Goal: Use online tool/utility: Utilize a website feature to perform a specific function

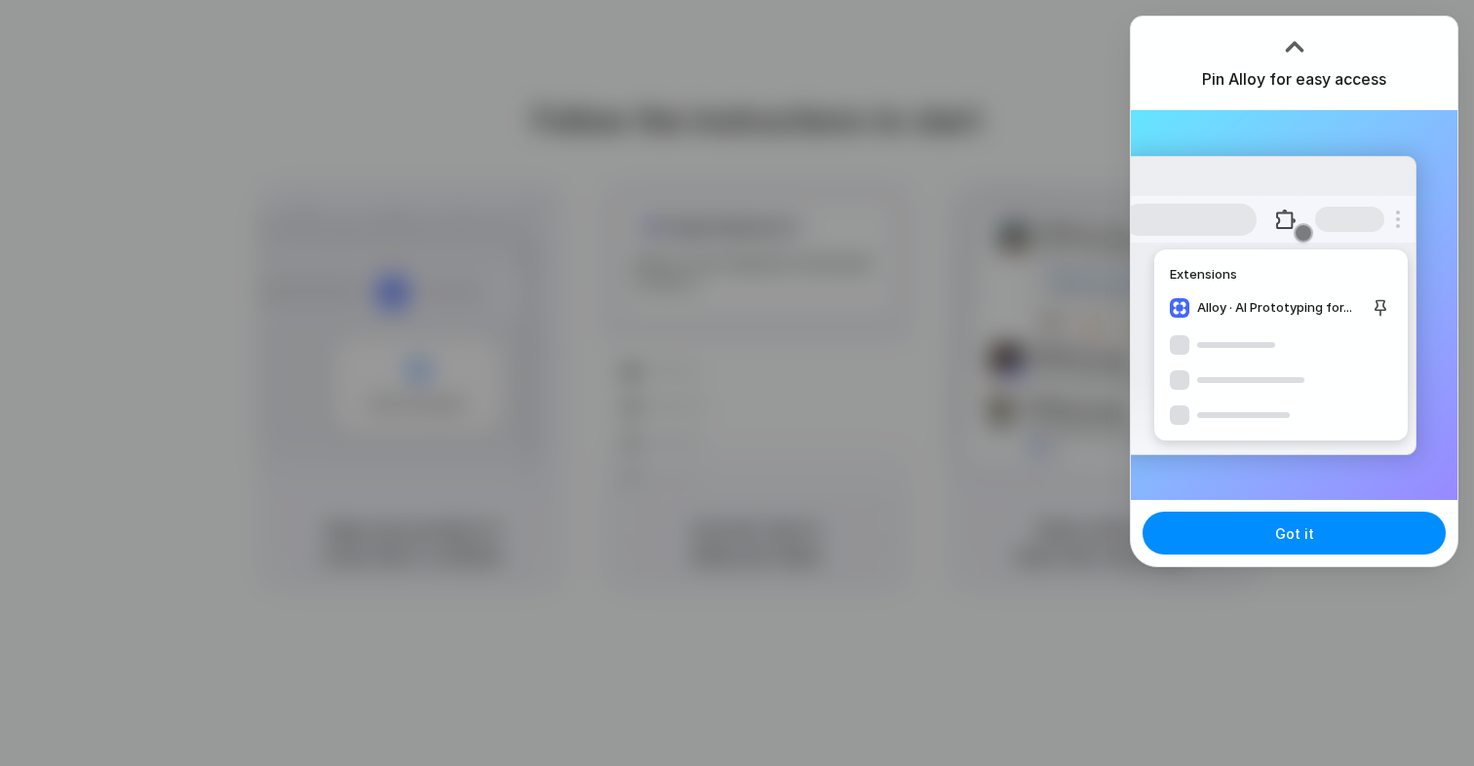
click at [1298, 43] on div at bounding box center [1294, 46] width 29 height 29
click at [1288, 34] on div at bounding box center [1294, 46] width 29 height 29
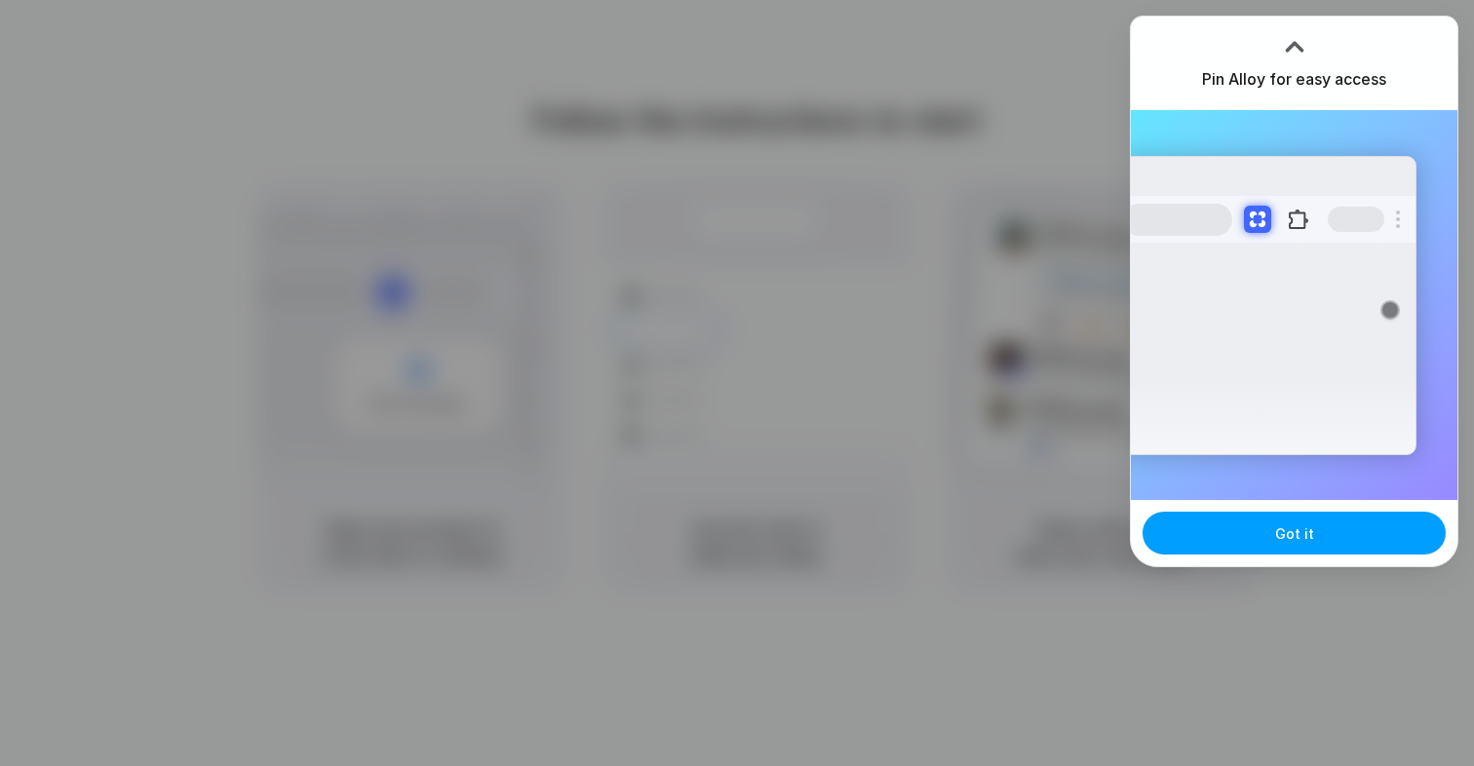
click at [1212, 527] on button "Got it" at bounding box center [1293, 533] width 303 height 43
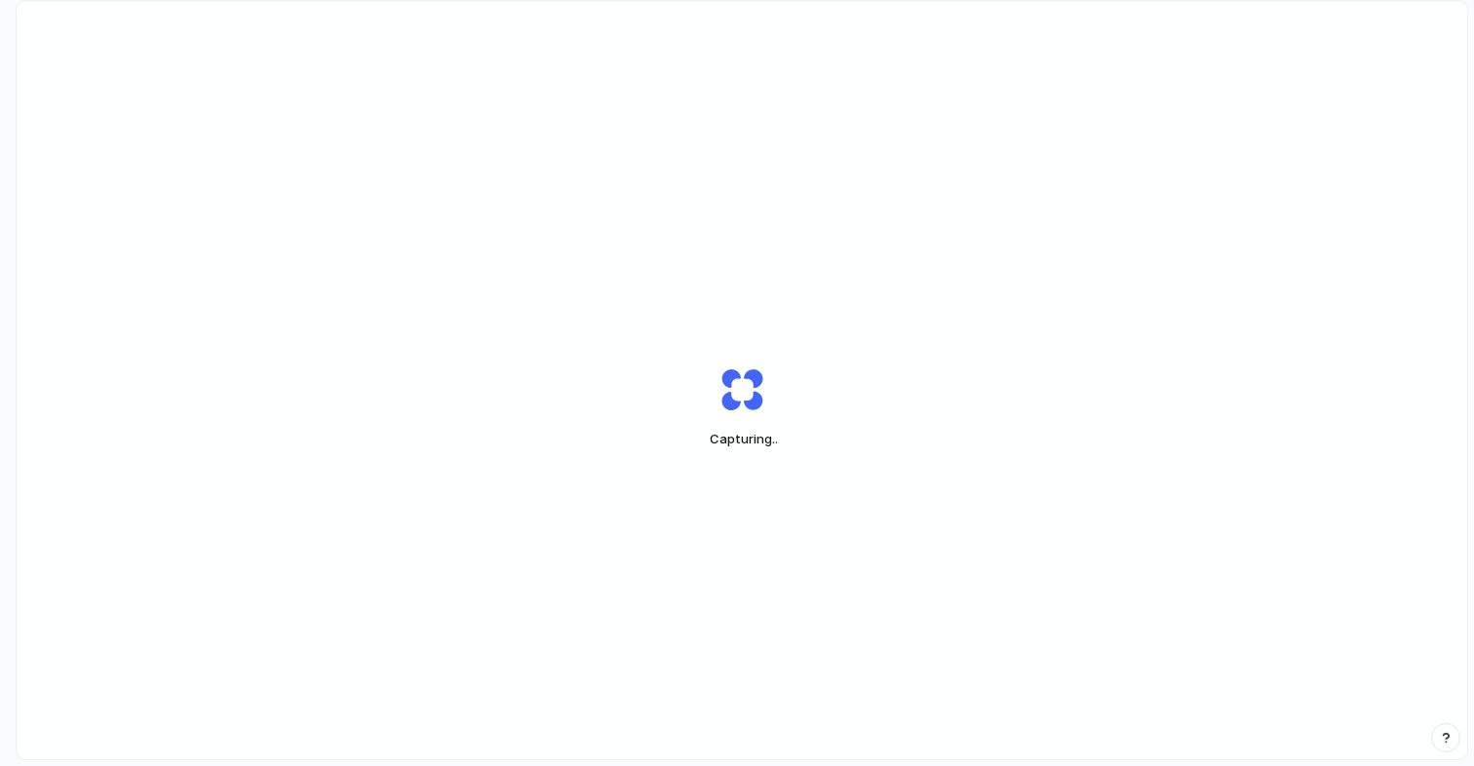
click at [1121, 584] on div "Capturing .." at bounding box center [742, 407] width 1450 height 813
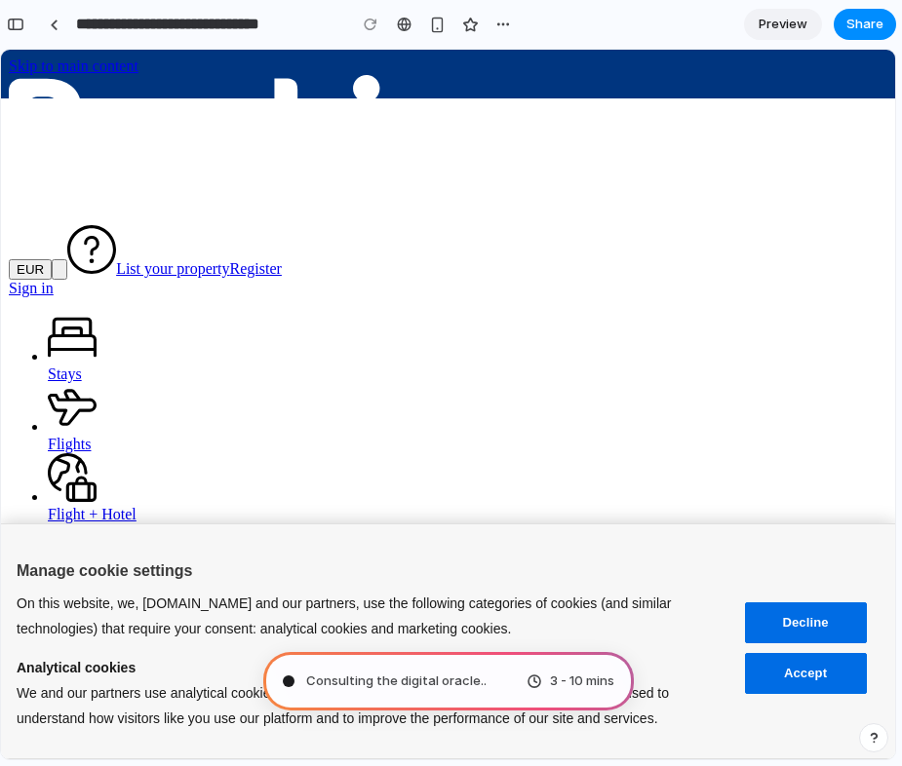
scroll to position [60, 0]
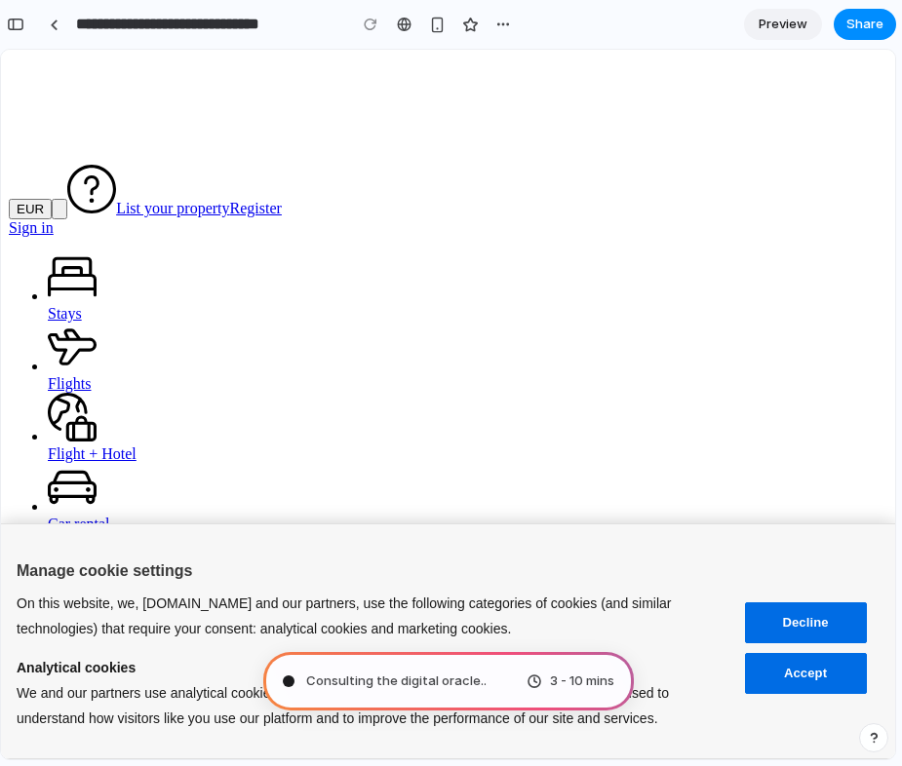
type input "**********"
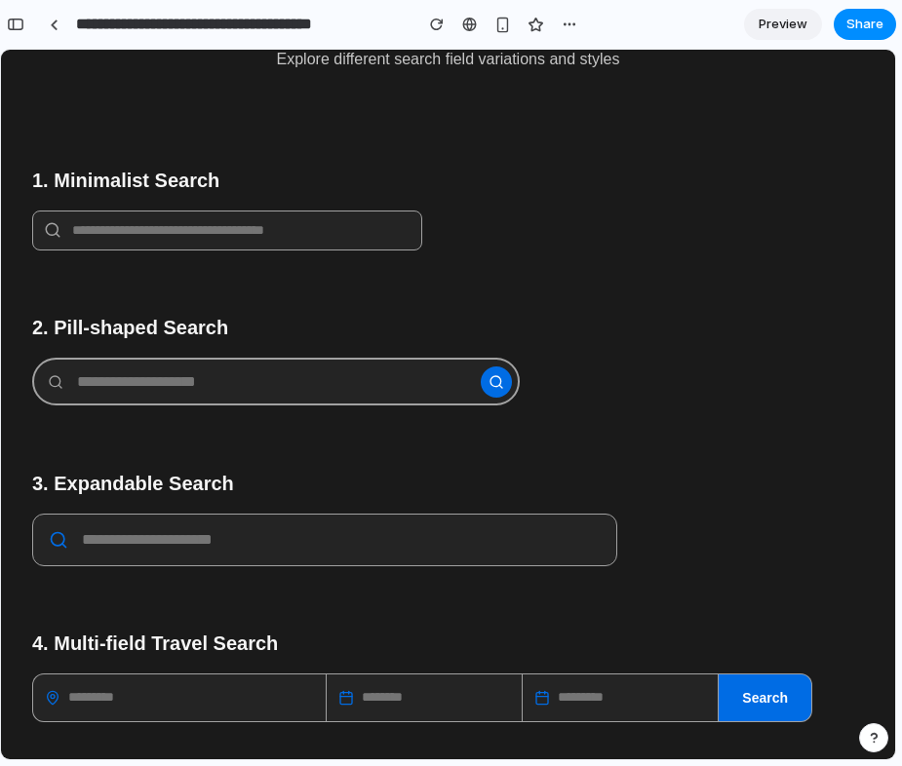
scroll to position [0, 0]
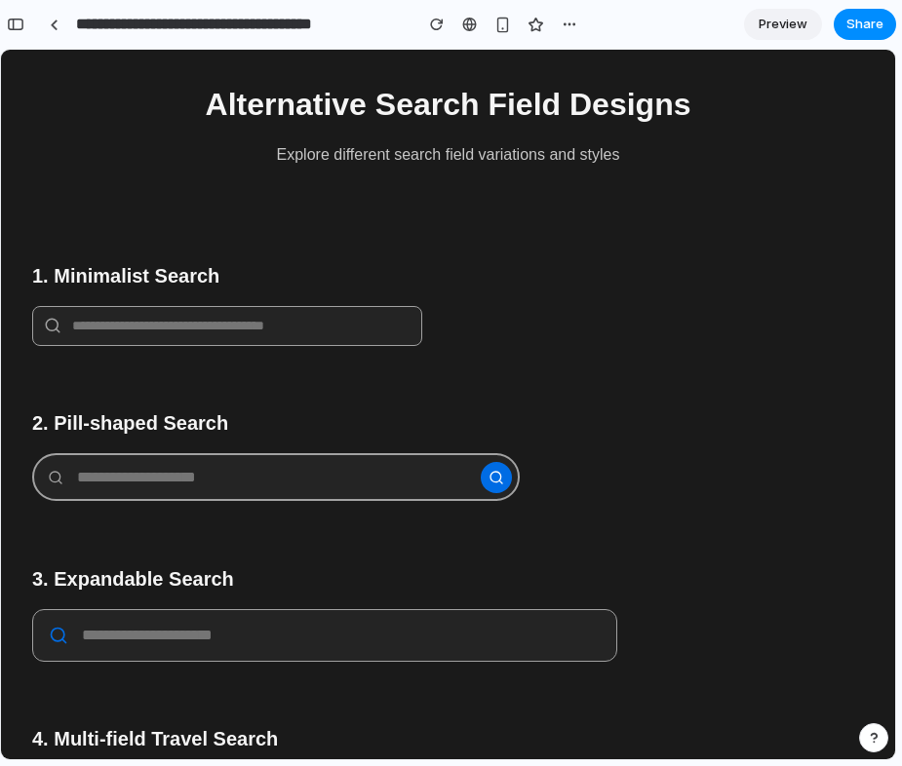
click at [328, 317] on input "text" at bounding box center [227, 326] width 390 height 40
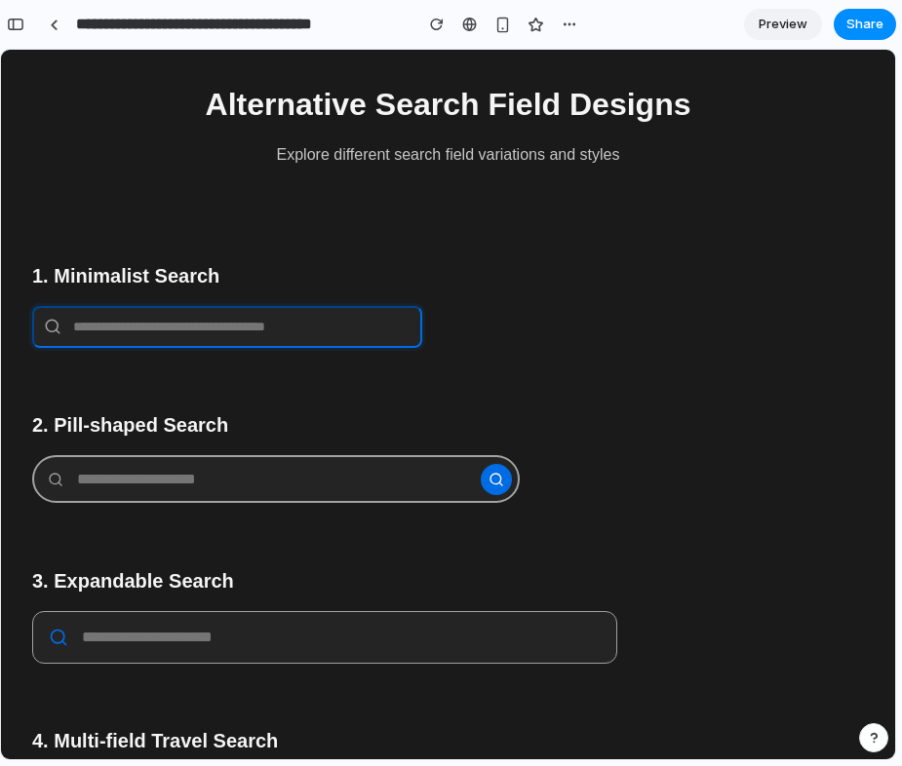
click at [169, 274] on h2 "1. Minimalist Search" at bounding box center [447, 275] width 831 height 29
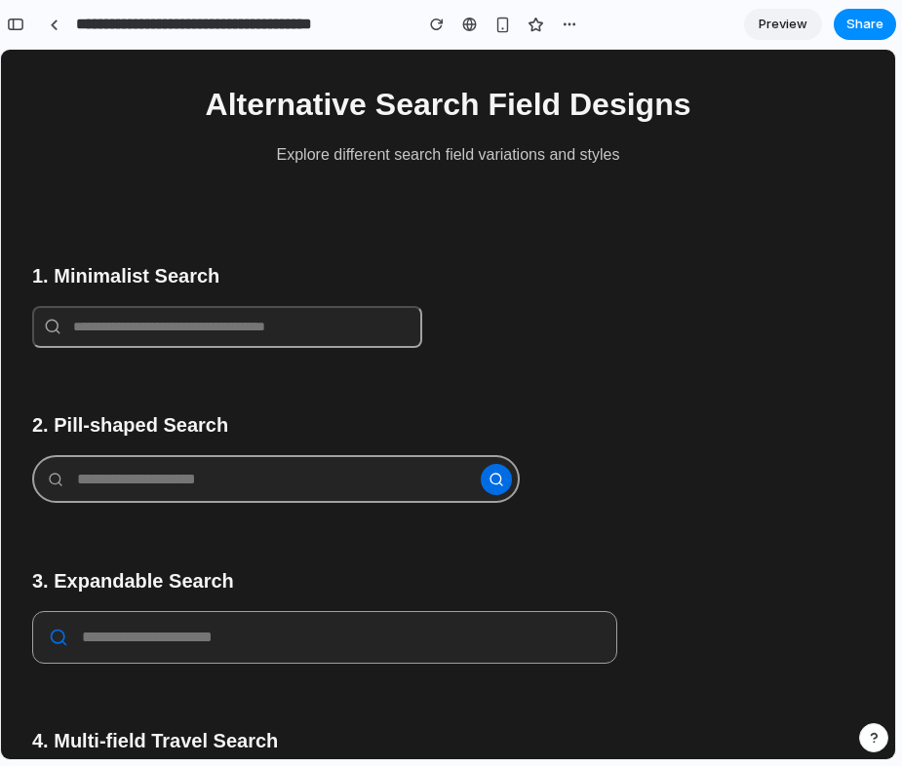
click at [567, 301] on section "1. Minimalist Search" at bounding box center [447, 296] width 831 height 103
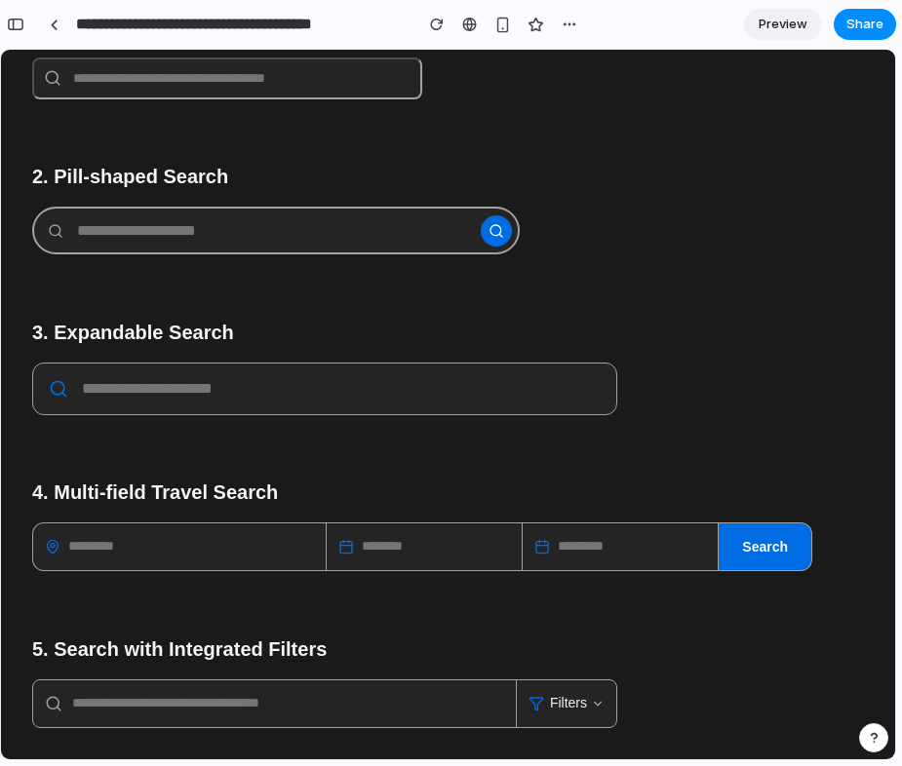
click at [237, 556] on input "text" at bounding box center [179, 546] width 292 height 46
click at [411, 533] on input "text" at bounding box center [424, 546] width 195 height 46
click at [574, 535] on input "text" at bounding box center [619, 546] width 195 height 46
click at [298, 354] on section "3. Expandable Search" at bounding box center [447, 358] width 831 height 114
click at [267, 377] on div at bounding box center [324, 389] width 585 height 53
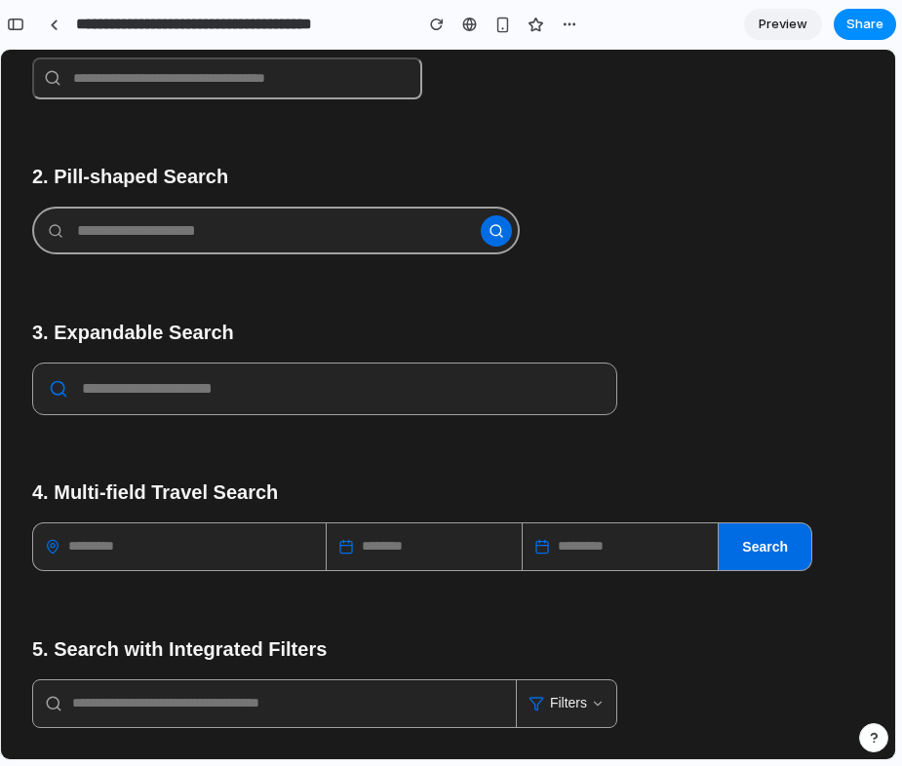
click at [501, 230] on icon at bounding box center [496, 231] width 16 height 16
click at [587, 703] on div "Filters" at bounding box center [566, 703] width 100 height 47
click at [574, 693] on span "Filters" at bounding box center [568, 703] width 37 height 20
click at [716, 533] on input "text" at bounding box center [619, 546] width 195 height 46
click at [767, 550] on button "Search" at bounding box center [764, 546] width 93 height 47
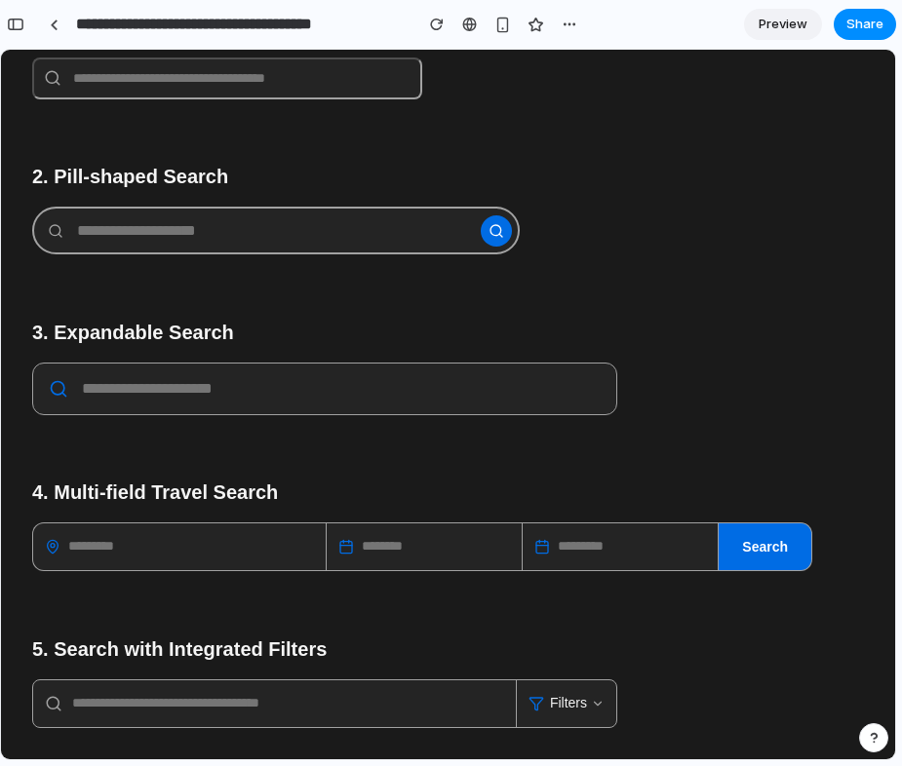
click at [436, 549] on input "text" at bounding box center [424, 546] width 195 height 46
click at [220, 537] on input "text" at bounding box center [179, 546] width 292 height 46
click at [456, 533] on input "text" at bounding box center [424, 546] width 195 height 46
click at [388, 405] on div at bounding box center [324, 389] width 585 height 53
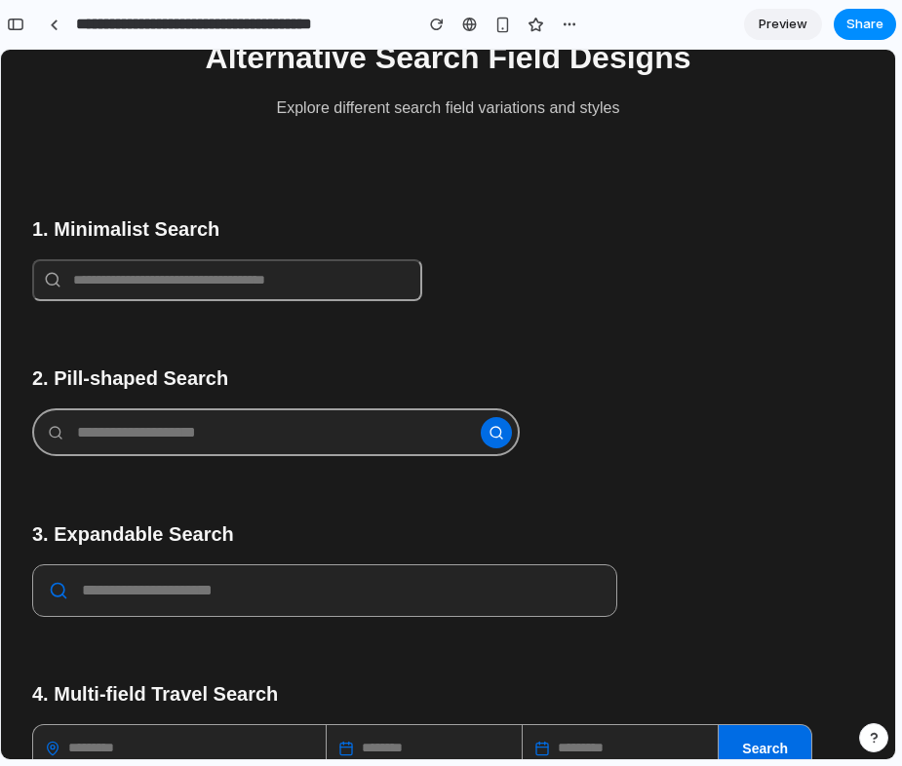
scroll to position [0, 0]
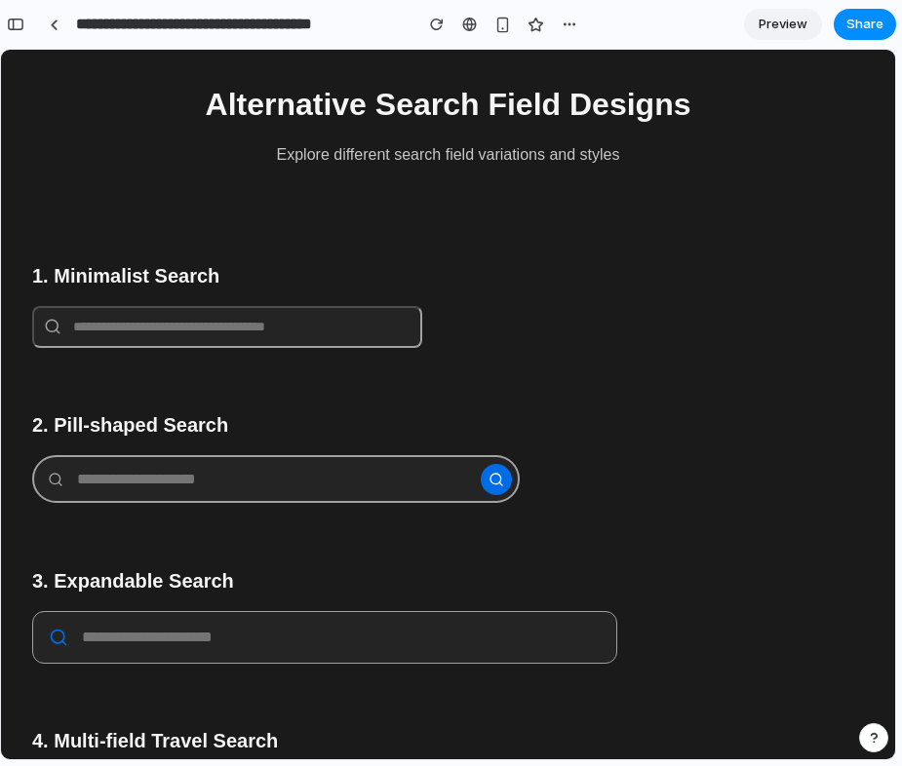
click at [503, 509] on div "Alternative Search Field Designs Explore different search field variations and …" at bounding box center [448, 529] width 894 height 958
click at [502, 473] on icon at bounding box center [496, 480] width 16 height 16
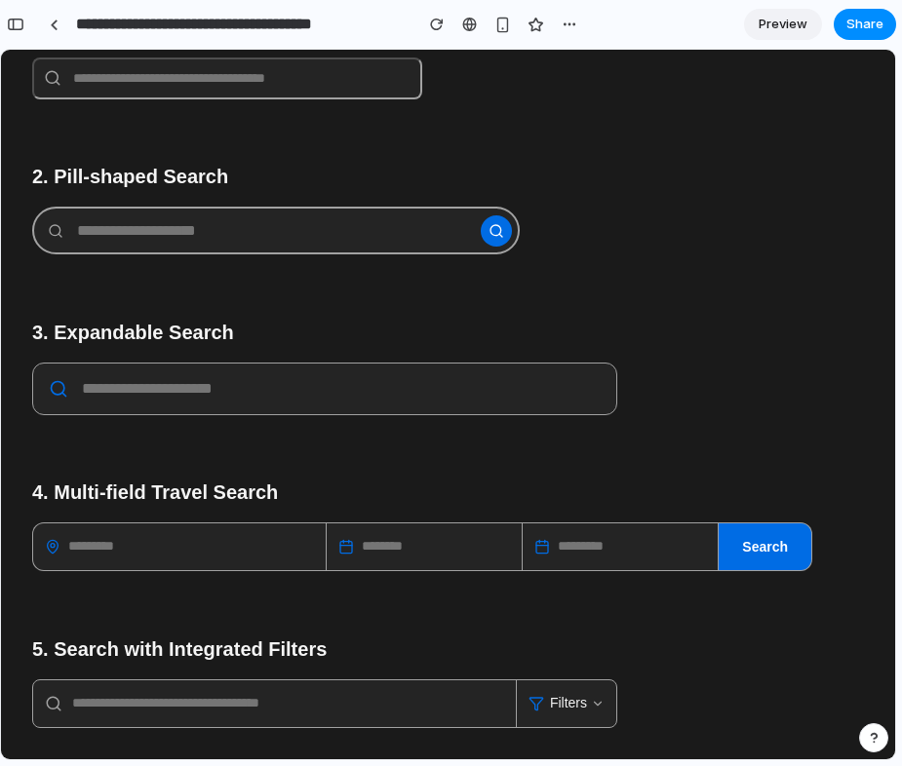
click at [582, 696] on span "Filters" at bounding box center [568, 703] width 37 height 20
click at [606, 702] on div "Filters" at bounding box center [566, 703] width 100 height 47
click at [354, 705] on input "text" at bounding box center [274, 703] width 483 height 42
click at [737, 542] on button "Search" at bounding box center [764, 546] width 93 height 47
click at [602, 559] on input "text" at bounding box center [619, 546] width 195 height 46
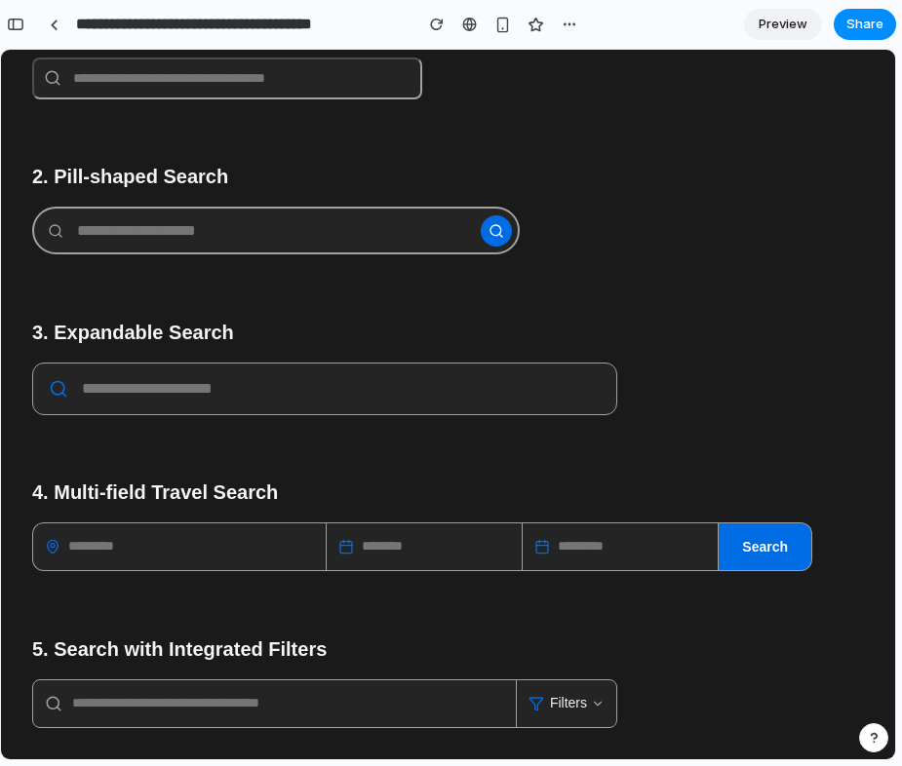
click at [407, 558] on input "text" at bounding box center [424, 546] width 195 height 46
click at [331, 401] on div at bounding box center [324, 389] width 585 height 53
click at [177, 543] on input "text" at bounding box center [179, 546] width 292 height 46
click at [212, 373] on div at bounding box center [324, 389] width 585 height 53
click at [206, 389] on input "text" at bounding box center [340, 388] width 521 height 19
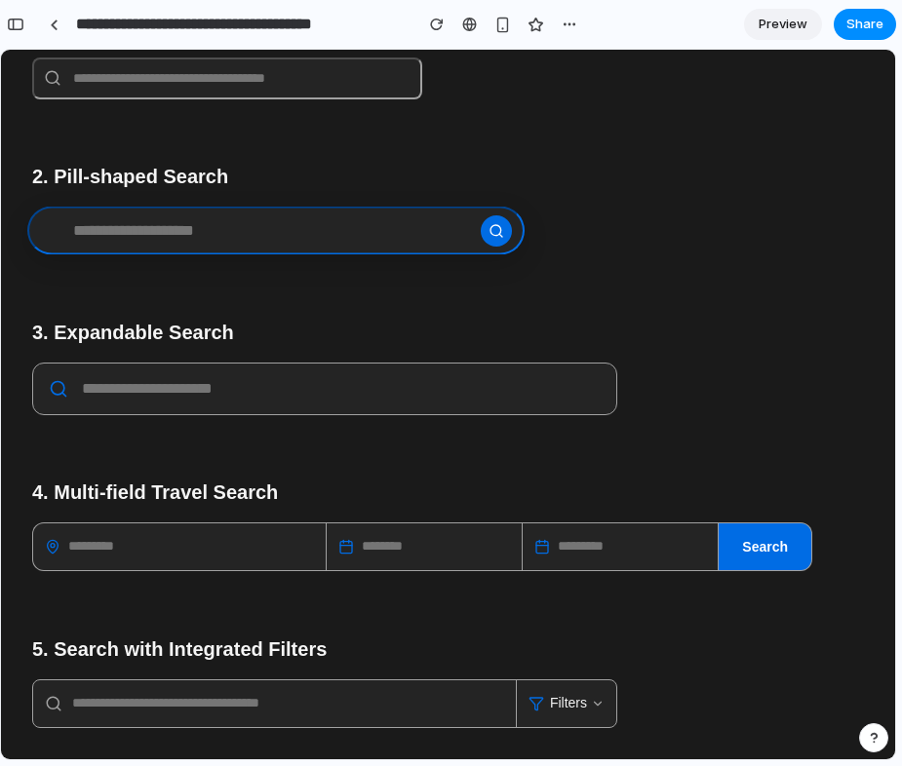
click at [134, 233] on input "text" at bounding box center [275, 231] width 497 height 49
click at [260, 87] on input "text" at bounding box center [227, 79] width 390 height 42
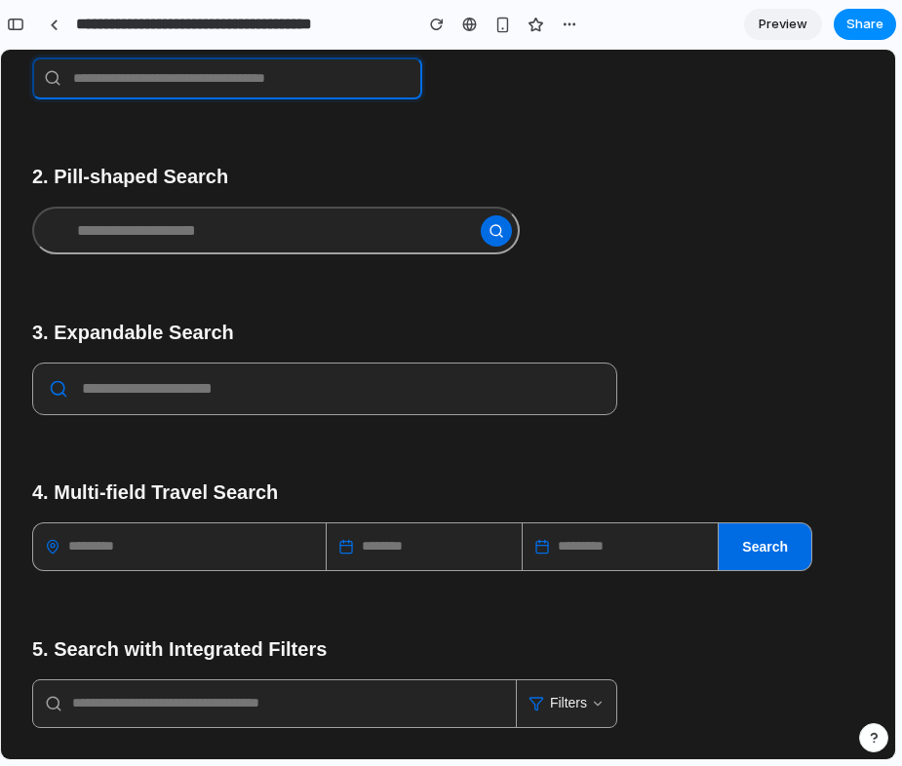
scroll to position [0, 0]
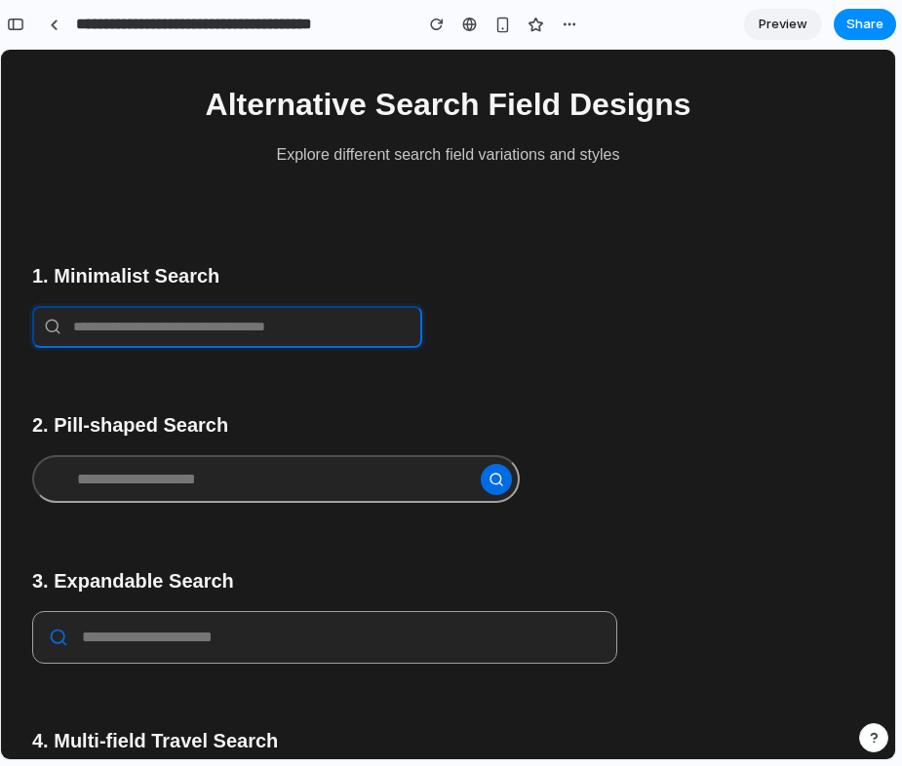
click at [288, 329] on input "text" at bounding box center [227, 327] width 390 height 42
click at [260, 174] on div "Alternative Search Field Designs Explore different search field variations and …" at bounding box center [448, 529] width 894 height 958
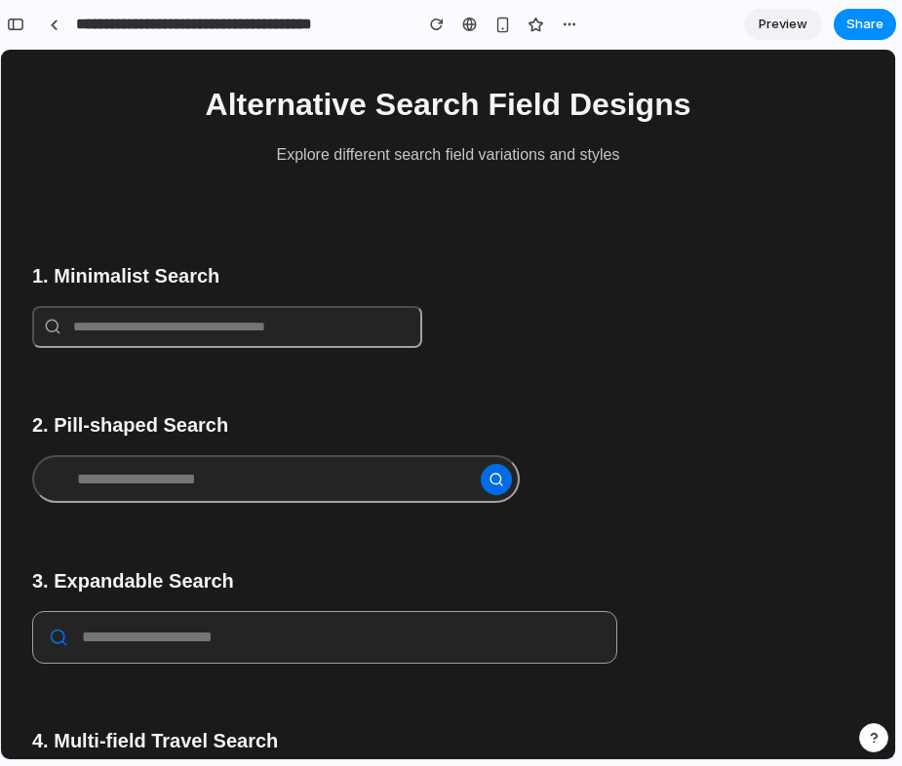
click at [195, 325] on input "text" at bounding box center [227, 327] width 390 height 42
click at [196, 495] on input "text" at bounding box center [275, 479] width 497 height 49
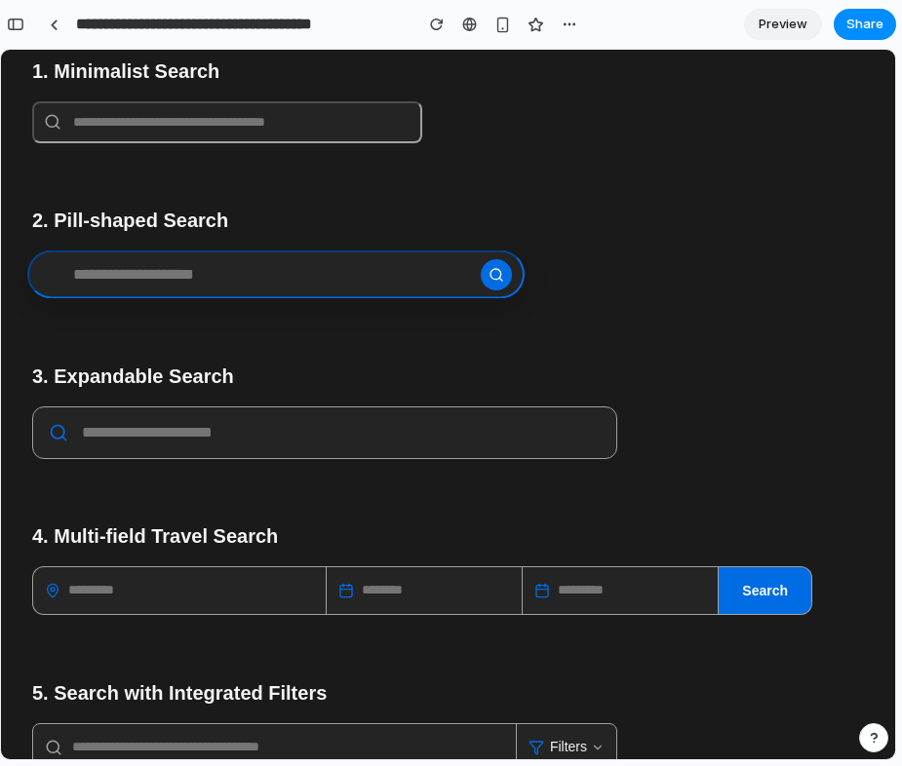
scroll to position [209, 0]
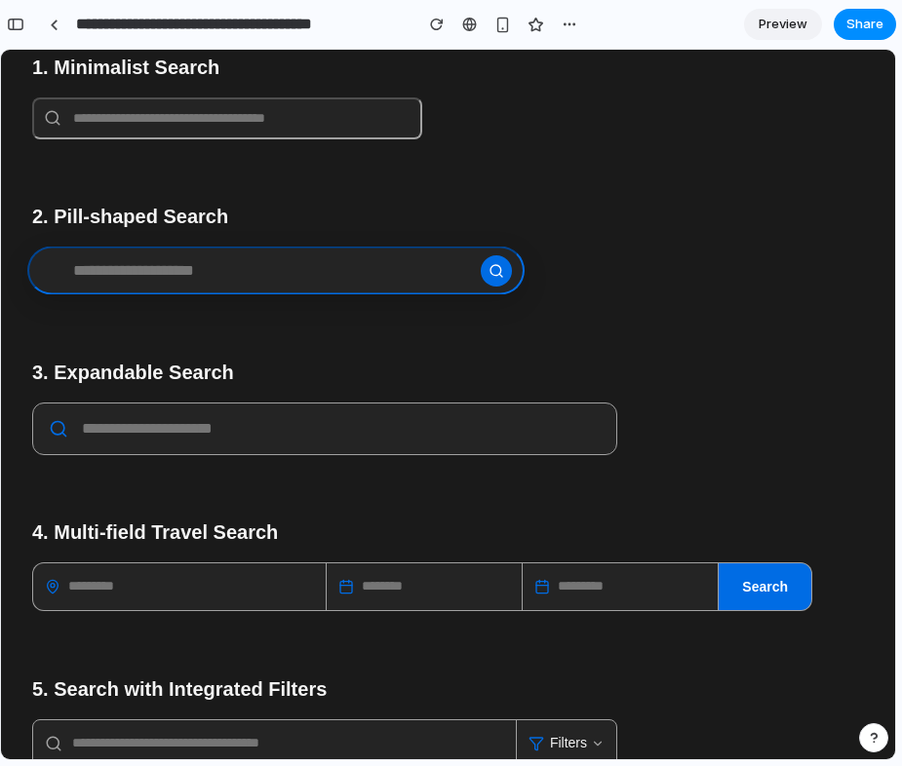
click at [171, 442] on div at bounding box center [324, 429] width 585 height 53
click at [147, 425] on input "text" at bounding box center [340, 428] width 521 height 19
click at [158, 449] on div at bounding box center [324, 429] width 585 height 53
click at [148, 421] on input "text" at bounding box center [340, 428] width 521 height 19
click at [159, 442] on div at bounding box center [324, 429] width 585 height 53
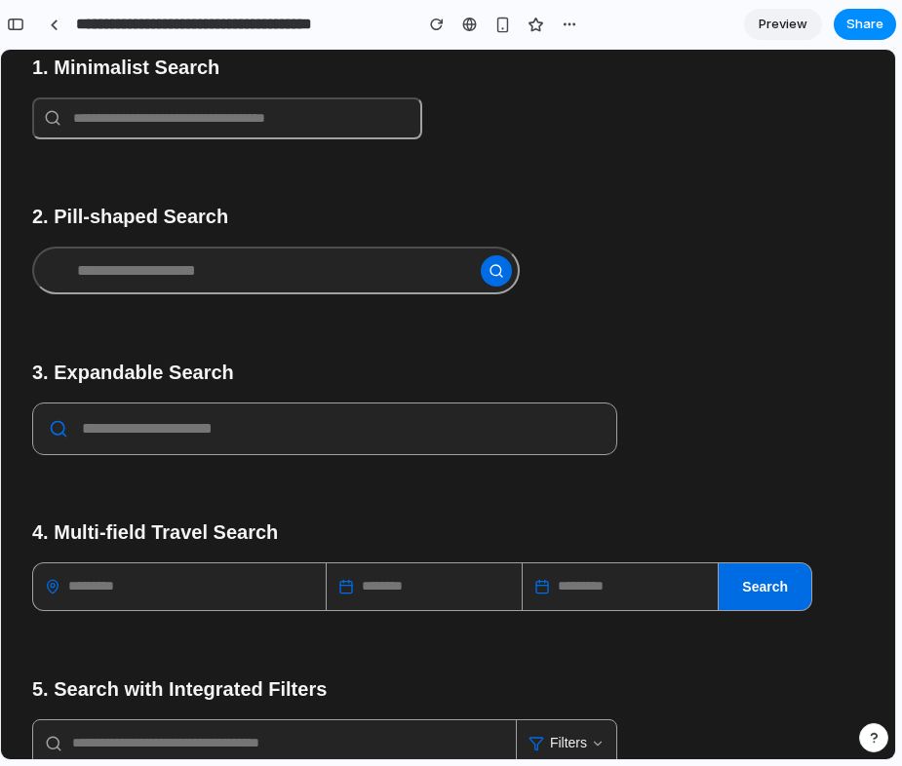
scroll to position [251, 0]
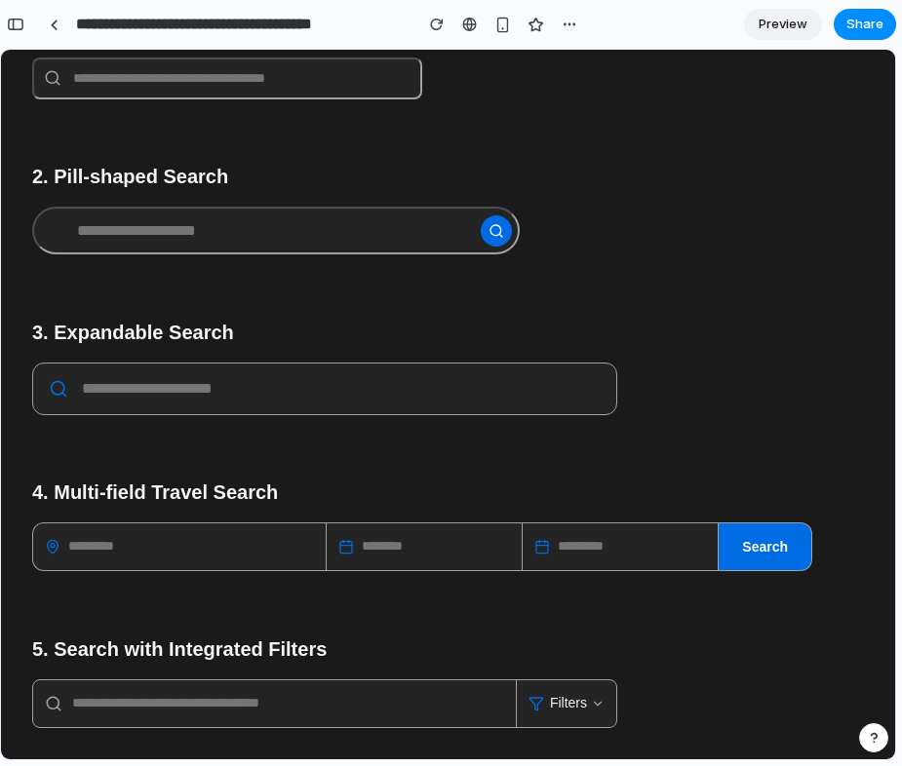
click at [131, 528] on input "text" at bounding box center [179, 546] width 292 height 46
click at [468, 556] on input "text" at bounding box center [424, 546] width 195 height 46
click at [632, 550] on input "text" at bounding box center [619, 546] width 195 height 46
click at [773, 533] on button "Search" at bounding box center [764, 546] width 93 height 47
click at [316, 569] on div "Search" at bounding box center [422, 546] width 780 height 49
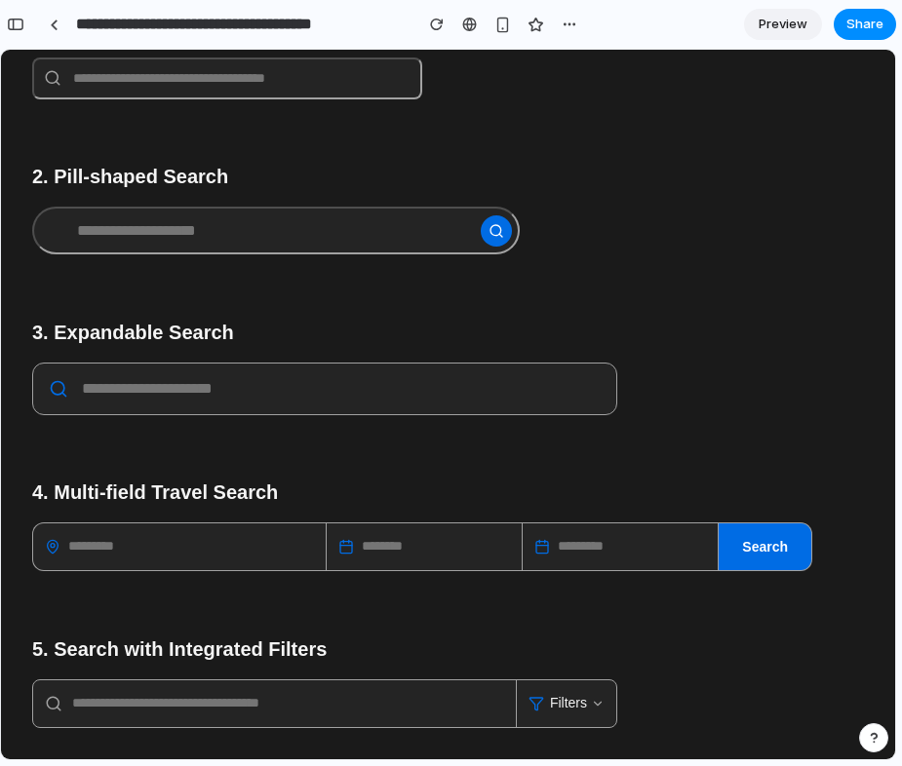
click at [256, 560] on input "text" at bounding box center [179, 546] width 292 height 46
click at [122, 722] on input "text" at bounding box center [274, 703] width 483 height 42
click at [192, 534] on input "text" at bounding box center [179, 546] width 292 height 46
click at [424, 556] on input "text" at bounding box center [424, 546] width 195 height 46
click at [639, 534] on input "text" at bounding box center [619, 546] width 195 height 46
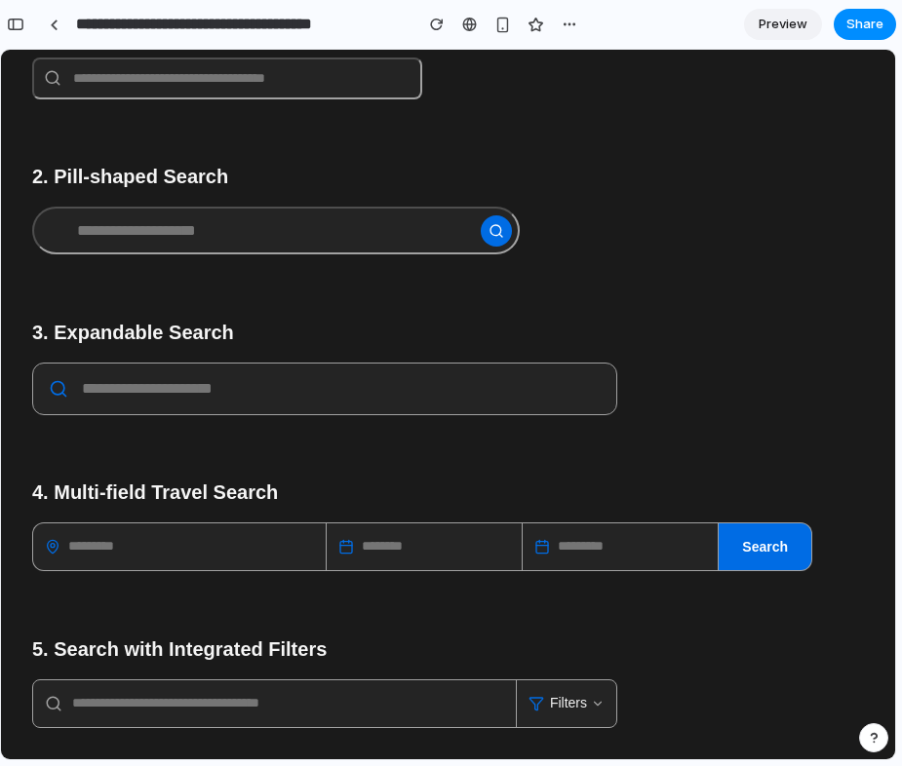
click at [351, 379] on input "text" at bounding box center [340, 388] width 521 height 19
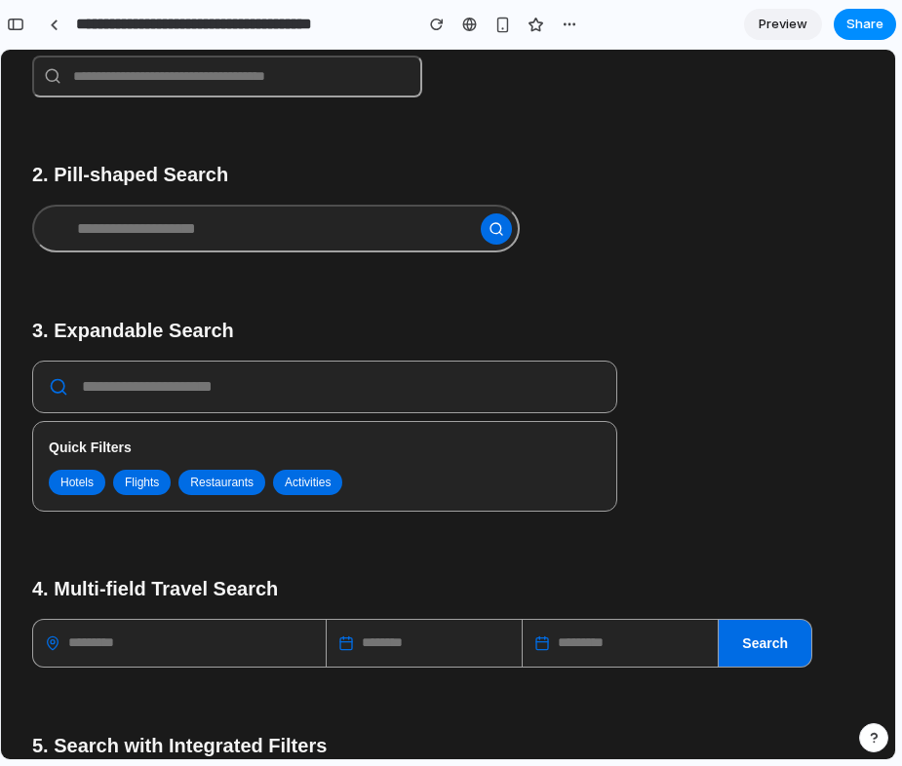
click at [189, 237] on input "text" at bounding box center [275, 229] width 487 height 48
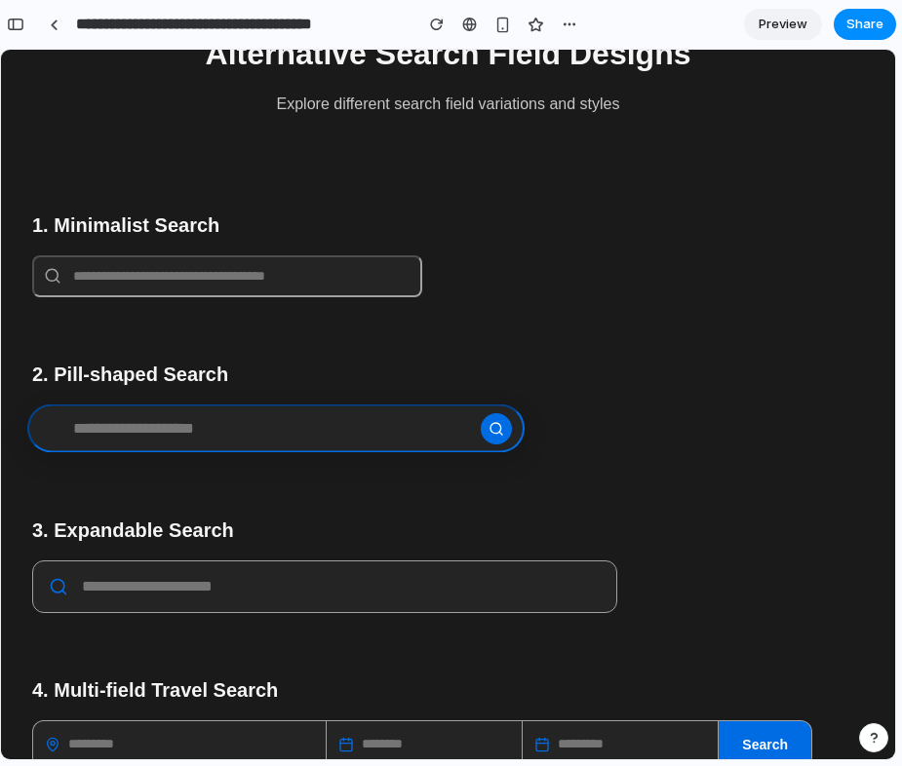
scroll to position [43, 0]
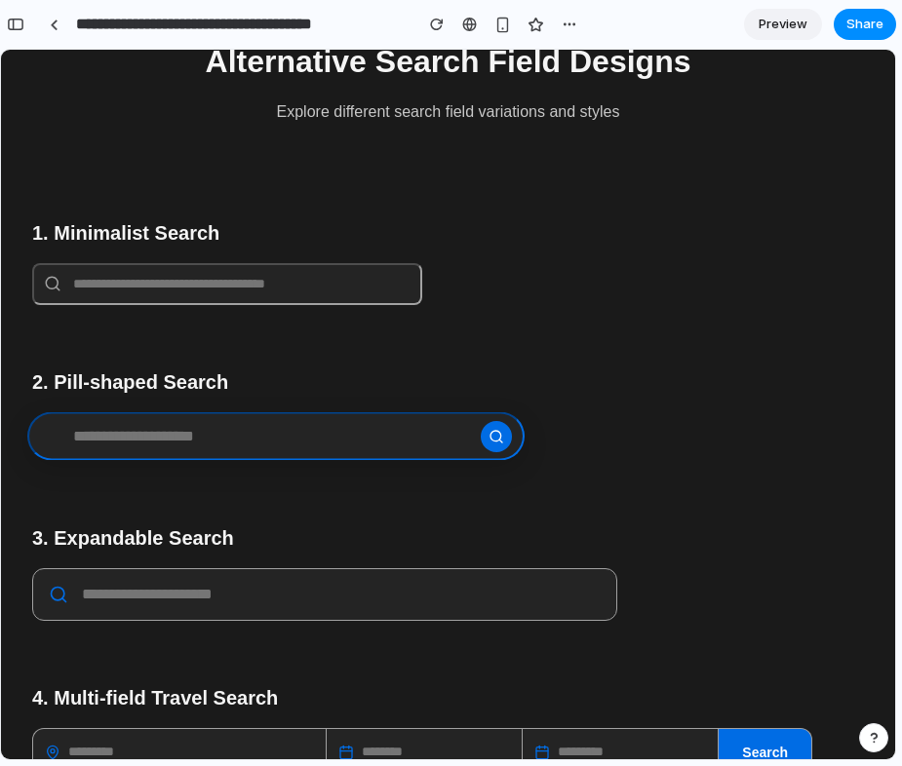
click at [195, 291] on input "text" at bounding box center [227, 284] width 390 height 42
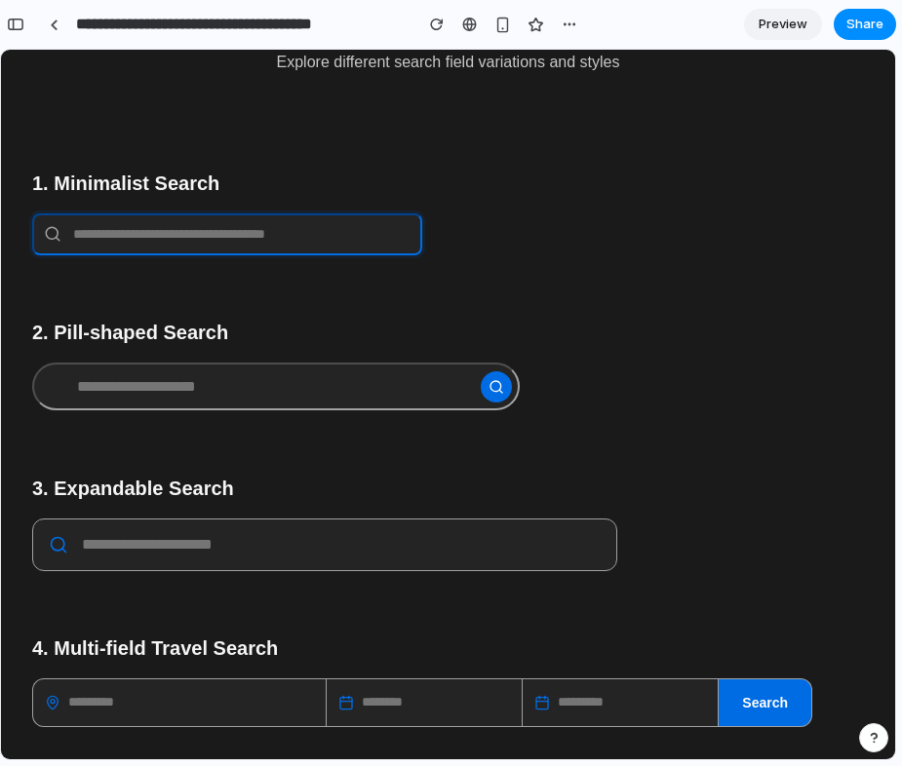
scroll to position [0, 0]
